Goal: Task Accomplishment & Management: Use online tool/utility

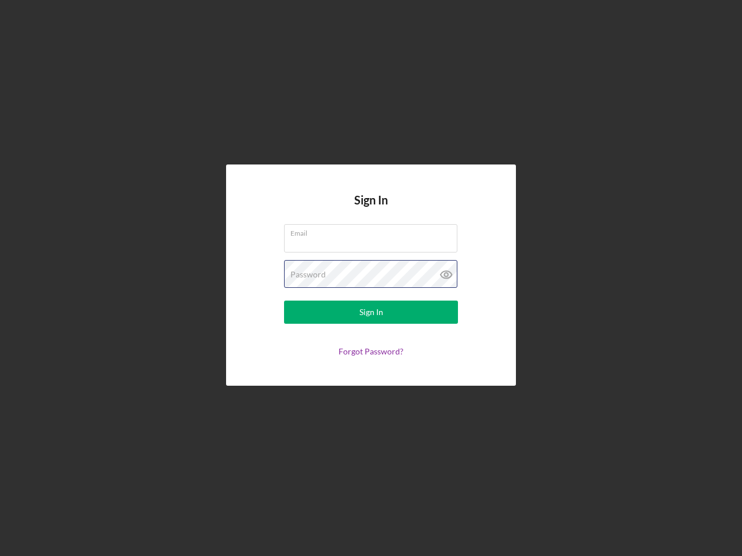
click at [371, 278] on div "Password" at bounding box center [371, 274] width 174 height 29
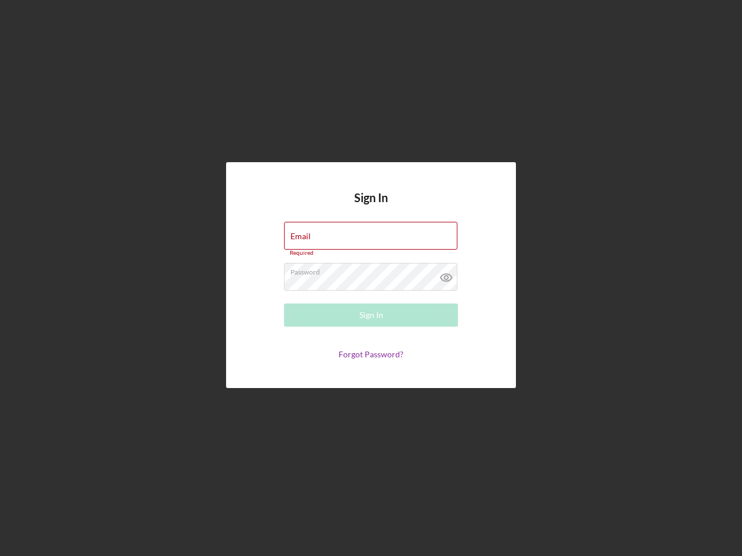
click at [446, 275] on icon at bounding box center [446, 277] width 29 height 29
